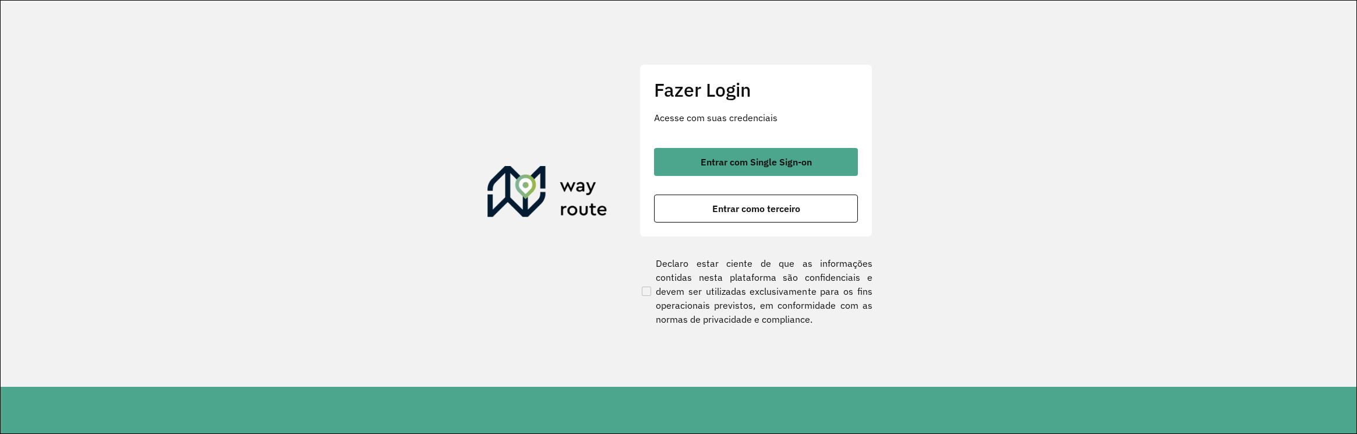
click at [737, 109] on div "Fazer Login Acesse com suas credenciais Entrar com Single Sign-on Entrar como t…" at bounding box center [756, 150] width 233 height 172
click at [832, 118] on p "Acesse com suas credenciais" at bounding box center [756, 118] width 204 height 14
click at [926, 199] on section "Fazer Login Acesse com suas credenciais Entrar com Single Sign-on Entrar como t…" at bounding box center [679, 194] width 1356 height 386
click at [722, 70] on div "Fazer Login Acesse com suas credenciais Entrar com Single Sign-on Entrar como t…" at bounding box center [756, 150] width 233 height 172
click at [698, 83] on h2 "Fazer Login" at bounding box center [756, 90] width 204 height 22
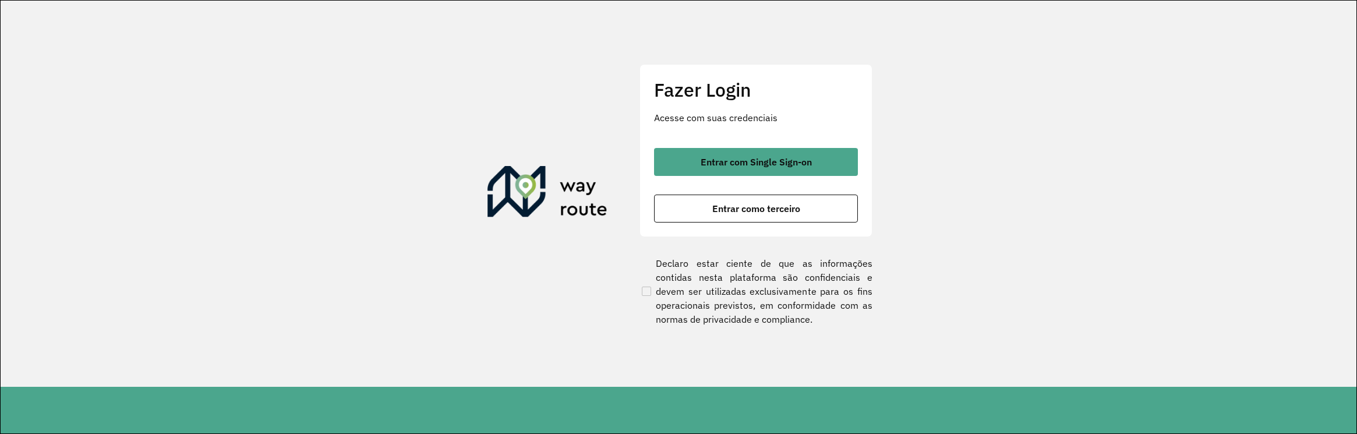
click at [546, 29] on section "Fazer Login Acesse com suas credenciais Entrar com Single Sign-on Entrar como t…" at bounding box center [679, 194] width 1356 height 386
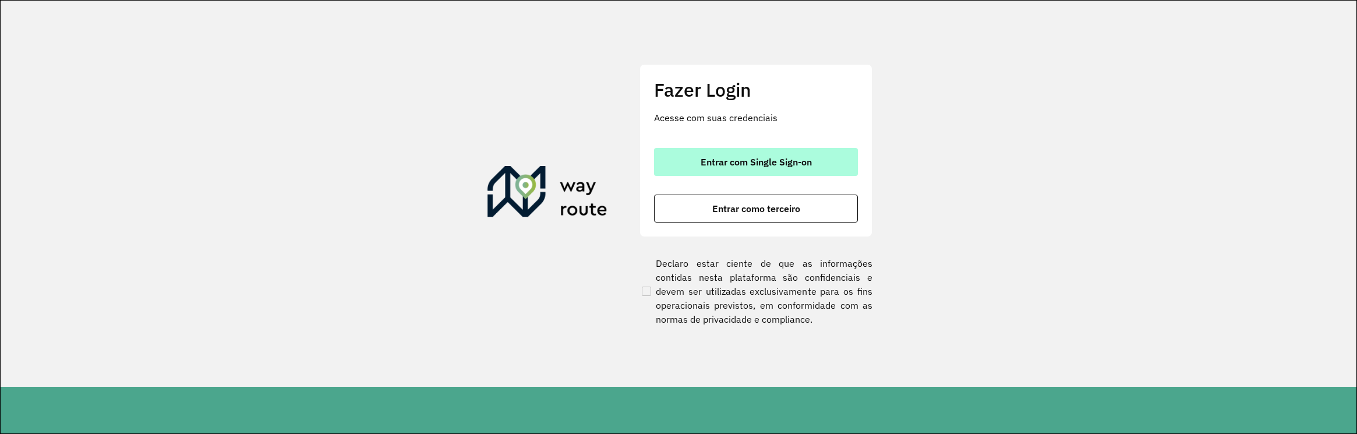
click at [702, 161] on span "Entrar com Single Sign-on" at bounding box center [756, 161] width 111 height 9
